Goal: Check status

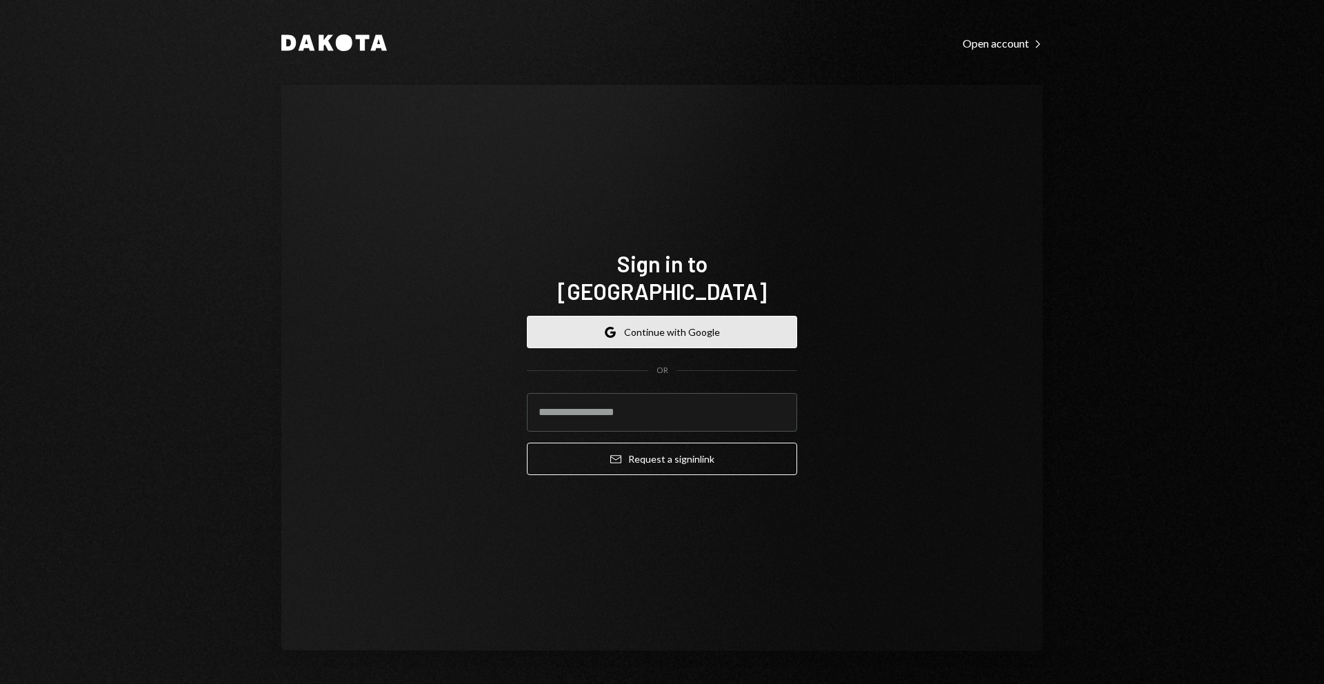
click at [704, 327] on button "Google Continue with Google" at bounding box center [662, 332] width 270 height 32
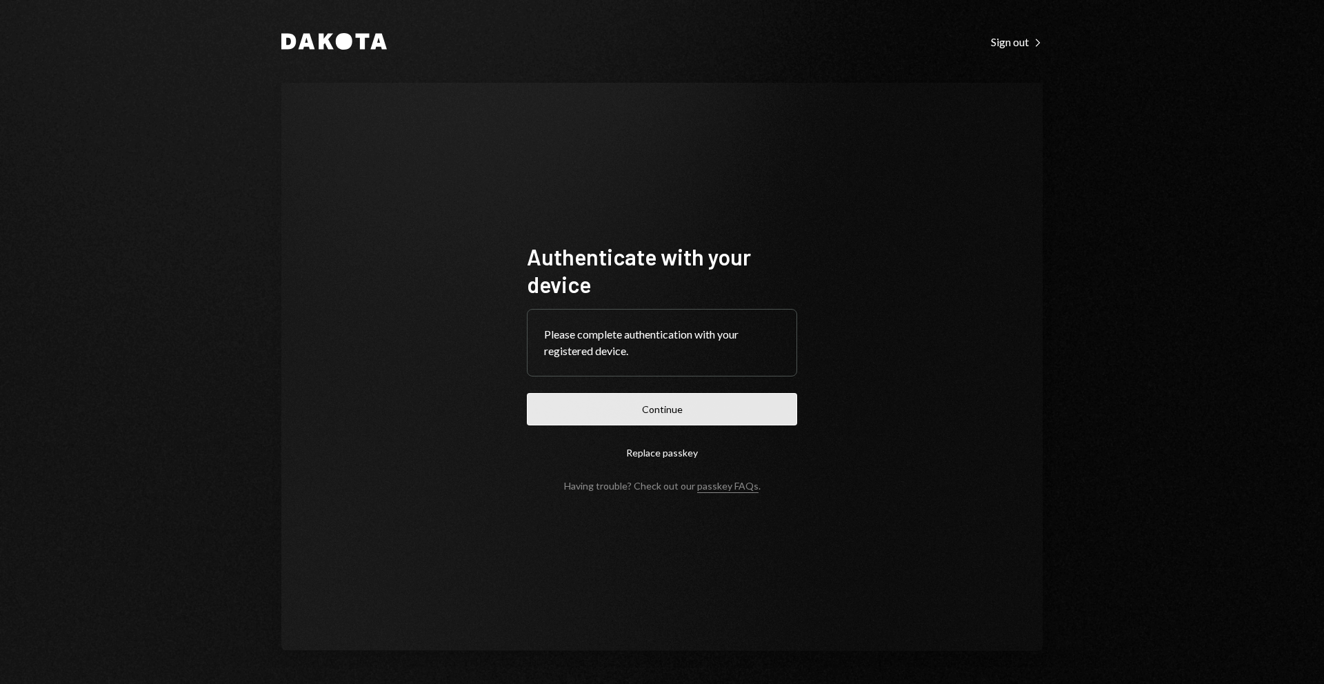
click at [664, 414] on button "Continue" at bounding box center [662, 409] width 270 height 32
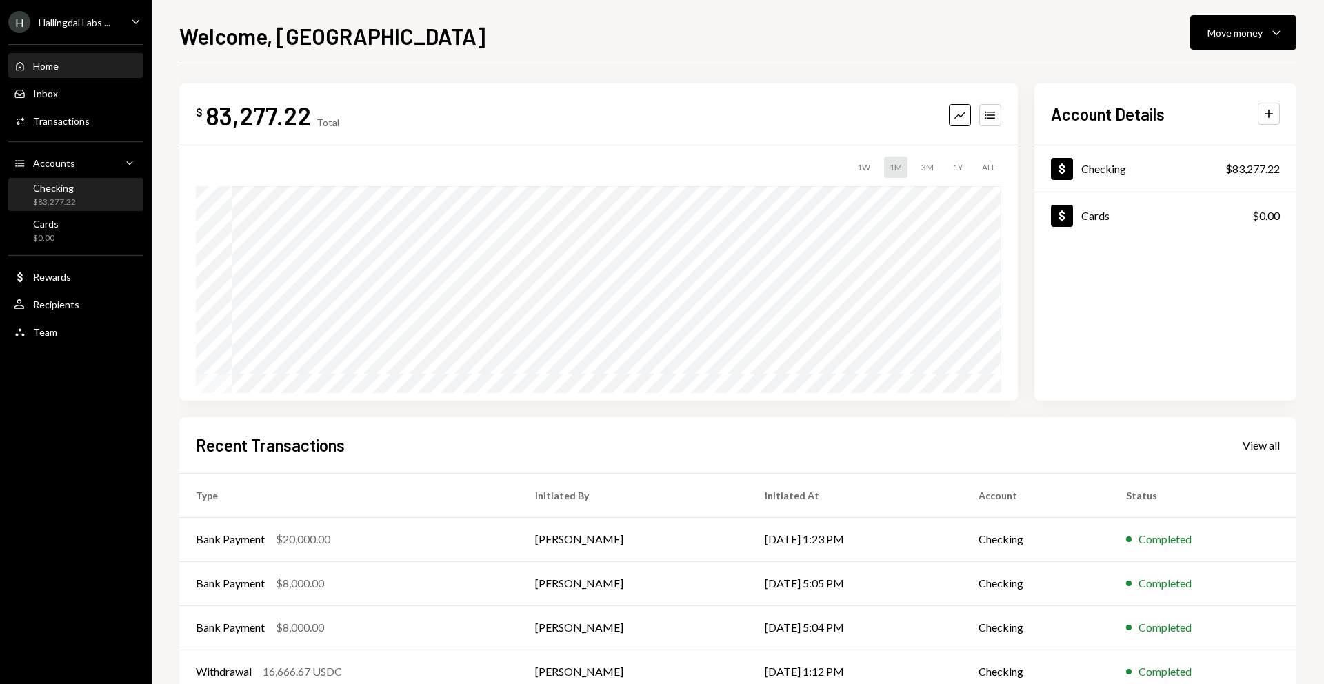
click at [93, 189] on div "Checking $83,277.22" at bounding box center [76, 195] width 124 height 26
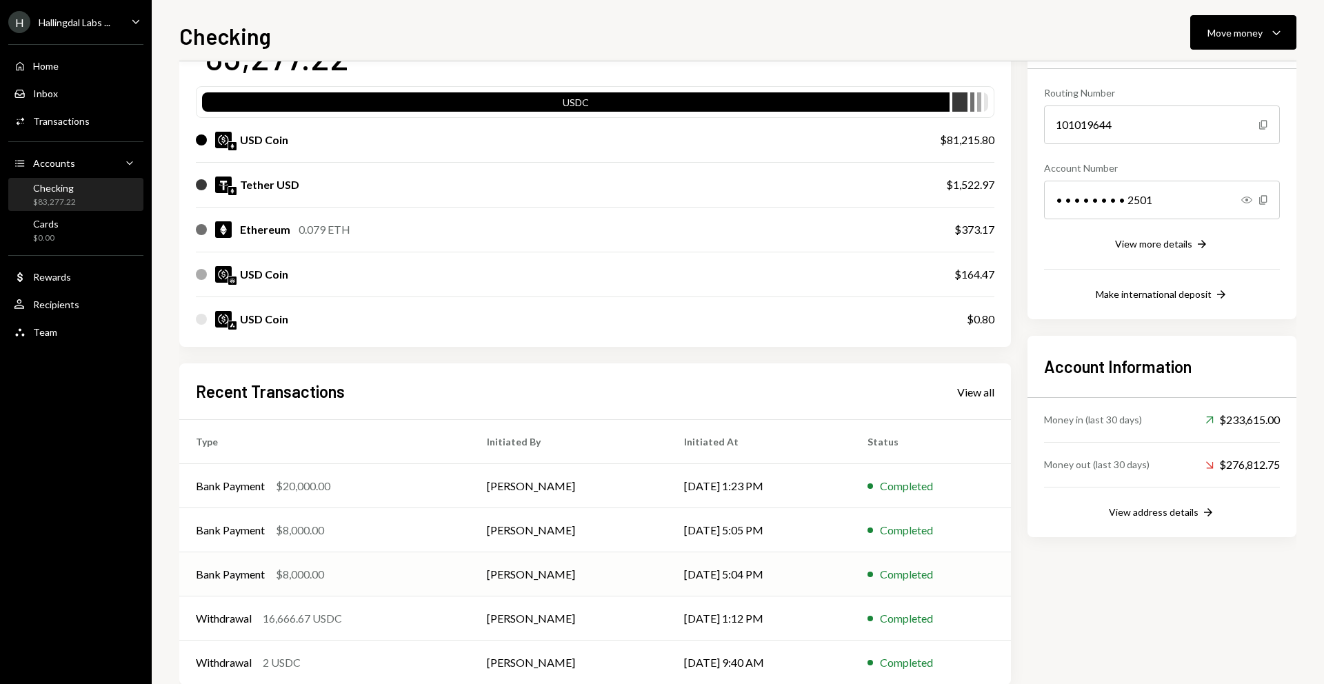
scroll to position [148, 0]
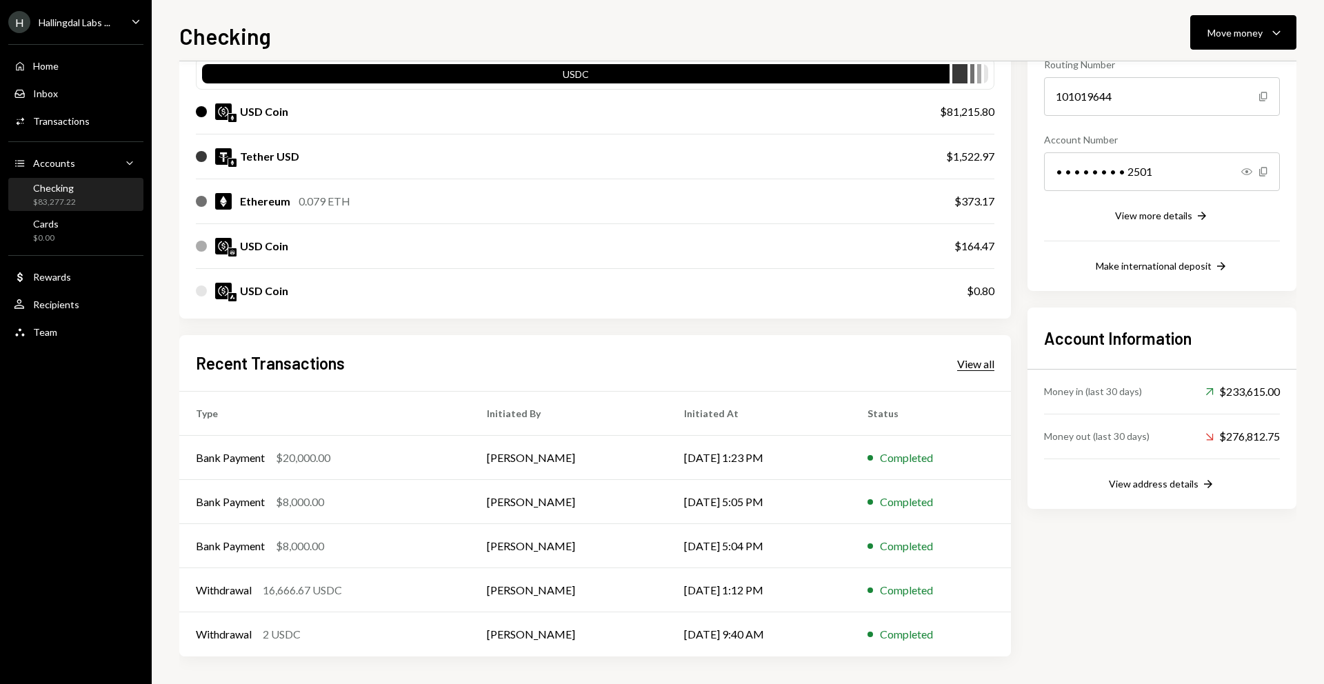
click at [969, 363] on div "View all" at bounding box center [975, 364] width 37 height 14
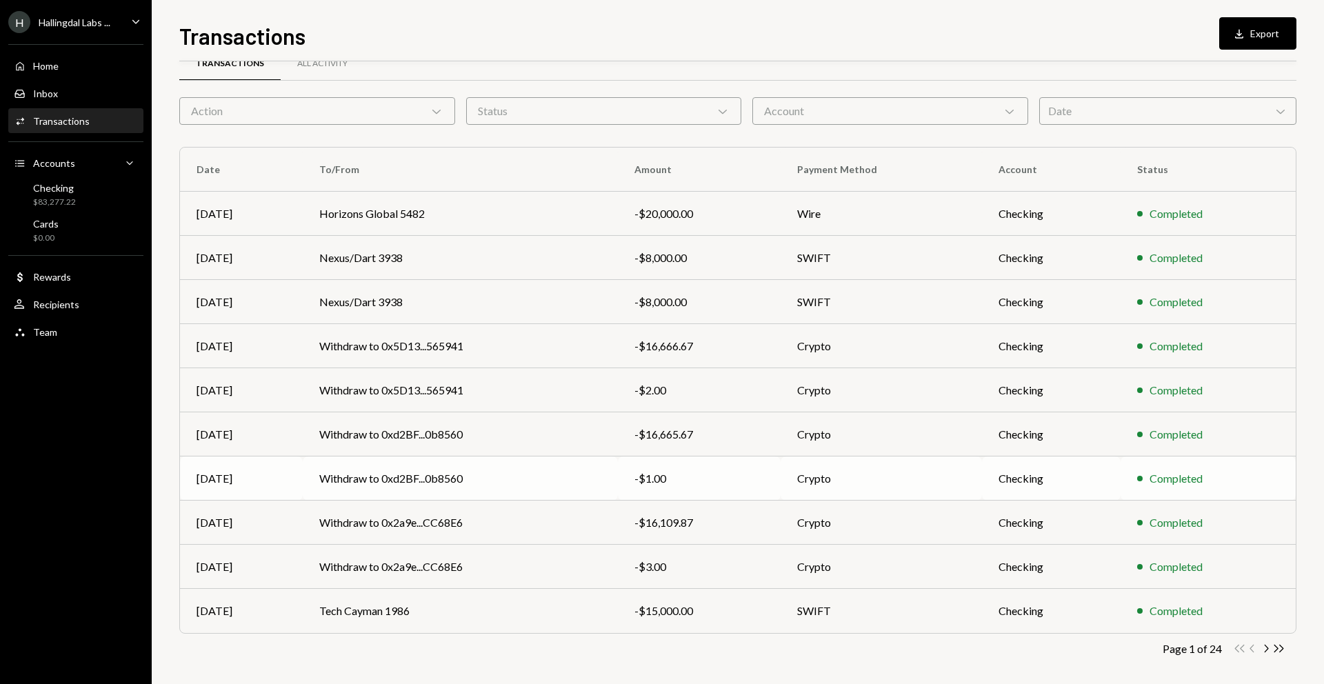
scroll to position [36, 0]
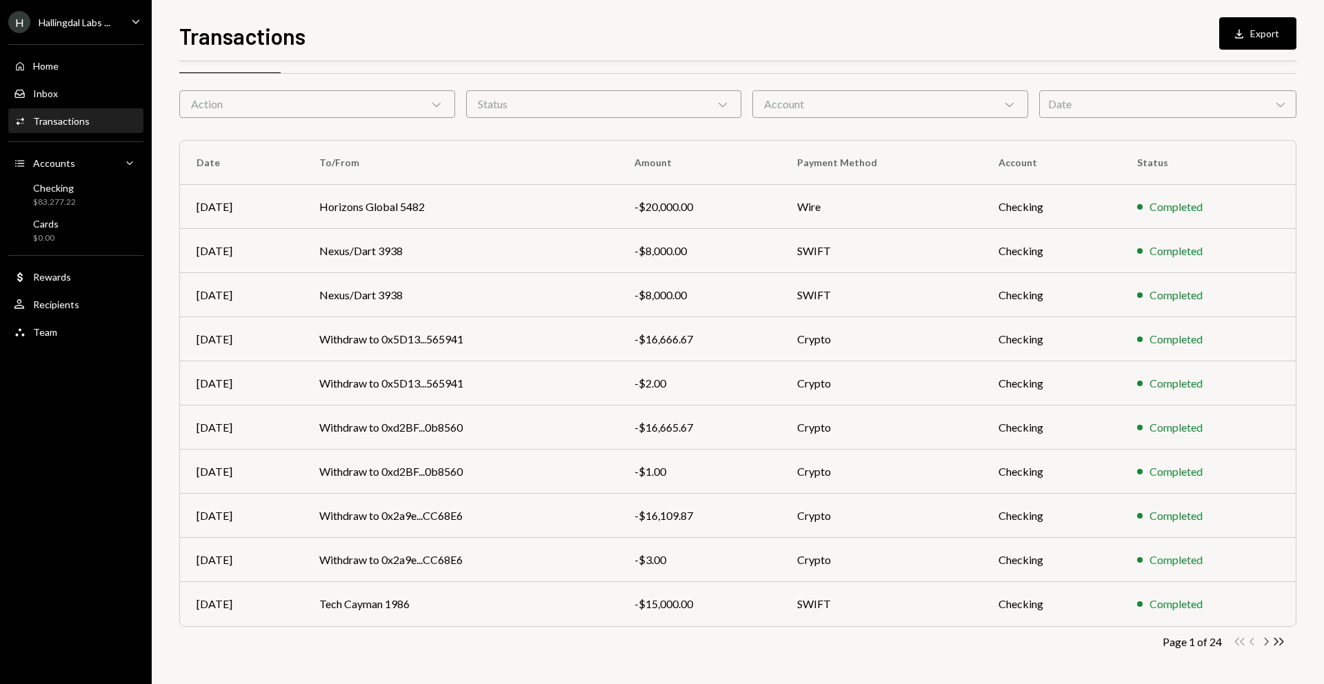
click at [1266, 642] on icon "Chevron Right" at bounding box center [1265, 641] width 13 height 13
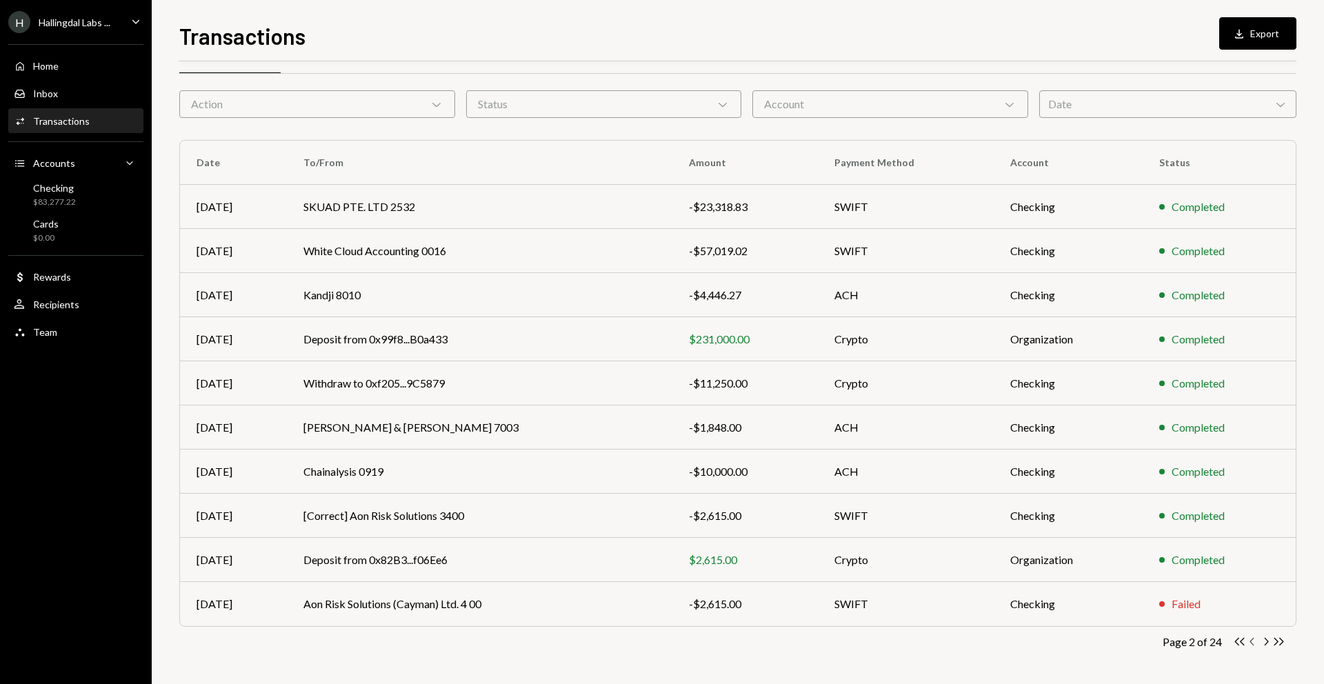
click at [1252, 639] on icon "Chevron Left" at bounding box center [1252, 641] width 13 height 13
